Goal: Task Accomplishment & Management: Manage account settings

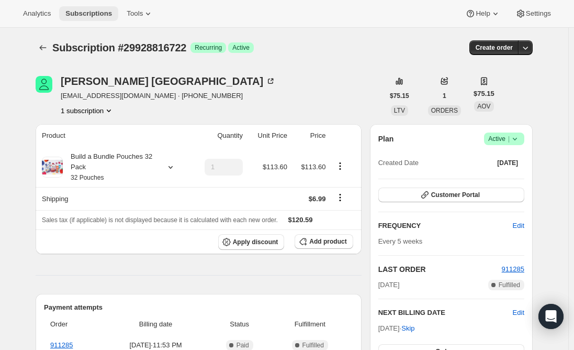
click at [73, 10] on span "Subscriptions" at bounding box center [88, 13] width 47 height 8
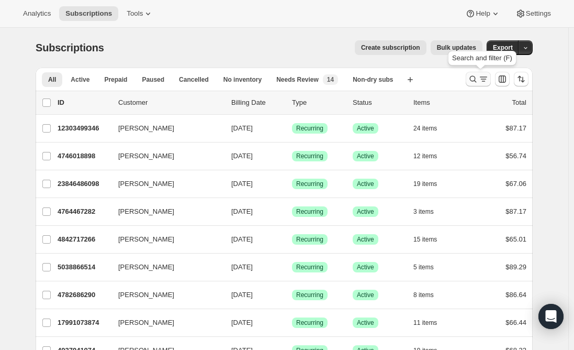
click at [488, 76] on icon "Search and filter results" at bounding box center [483, 79] width 10 height 10
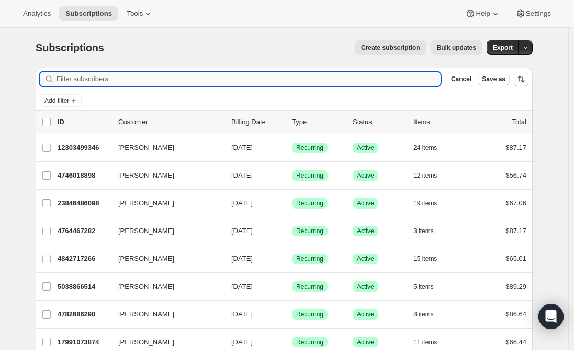
click at [229, 81] on input "Filter subscribers" at bounding box center [249, 79] width 384 height 15
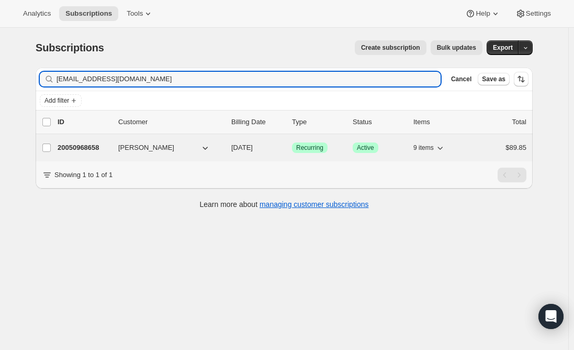
type input "[EMAIL_ADDRESS][DOMAIN_NAME]"
click at [84, 142] on div "20050968658 [PERSON_NAME] Master [DATE] Success Recurring Success Active 9 item…" at bounding box center [292, 147] width 469 height 15
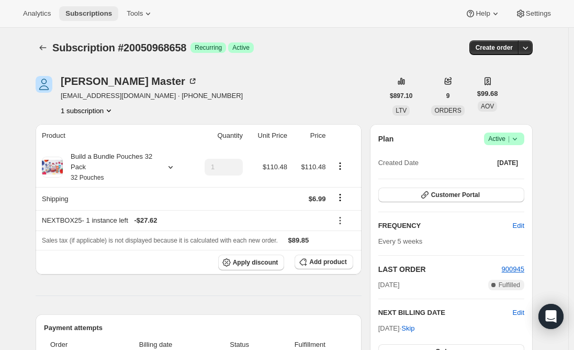
click at [85, 10] on span "Subscriptions" at bounding box center [88, 13] width 47 height 8
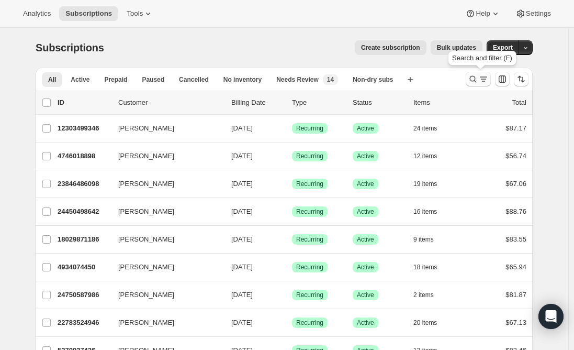
click at [481, 73] on button "Search and filter results" at bounding box center [478, 79] width 25 height 15
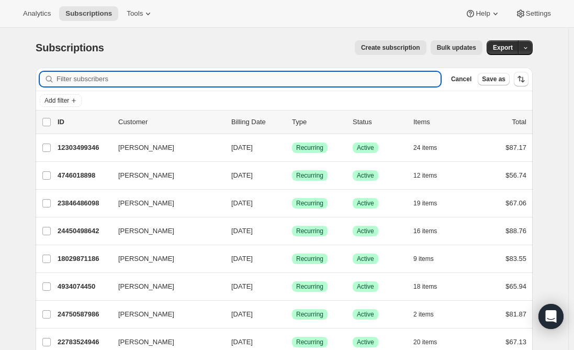
click at [239, 74] on input "Filter subscribers" at bounding box center [249, 79] width 384 height 15
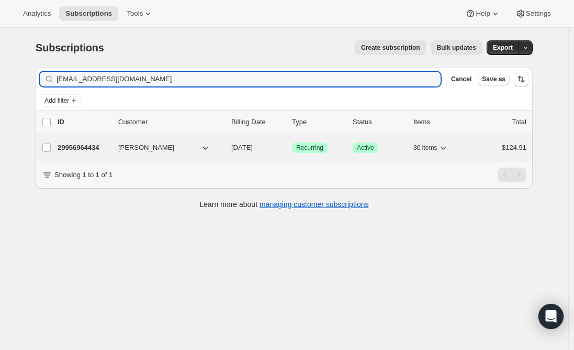
type input "[EMAIL_ADDRESS][DOMAIN_NAME]"
click at [93, 144] on p "29956964434" at bounding box center [84, 147] width 52 height 10
